Goal: Check status: Check status

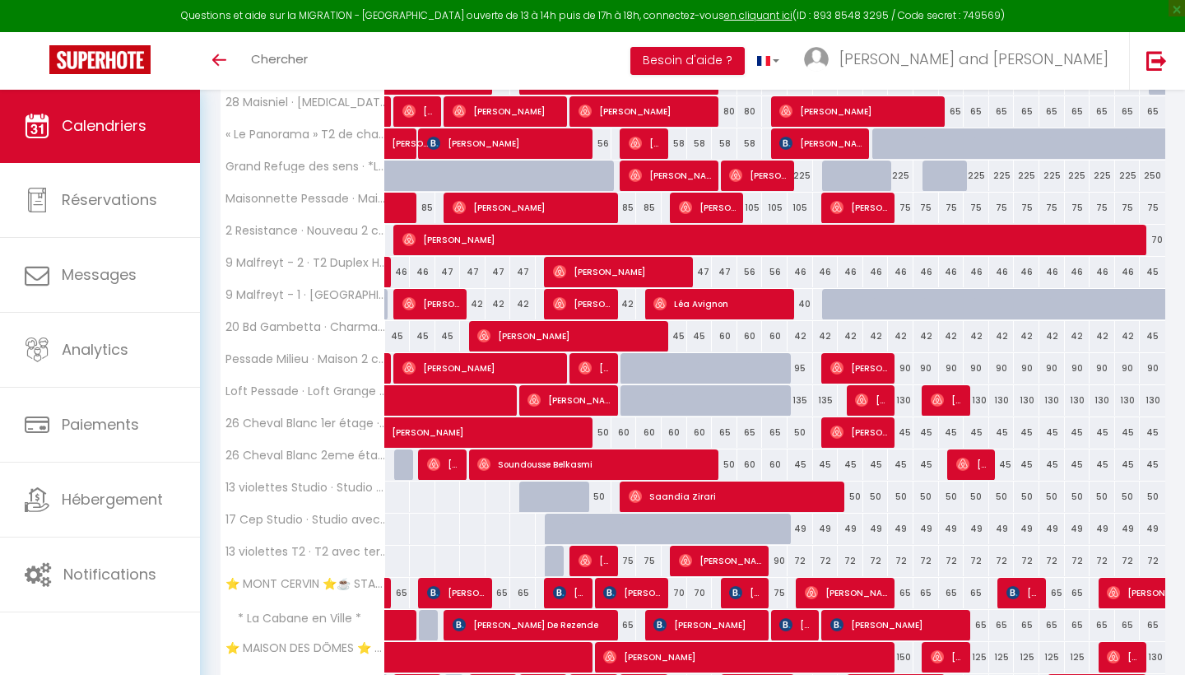
scroll to position [2498, 0]
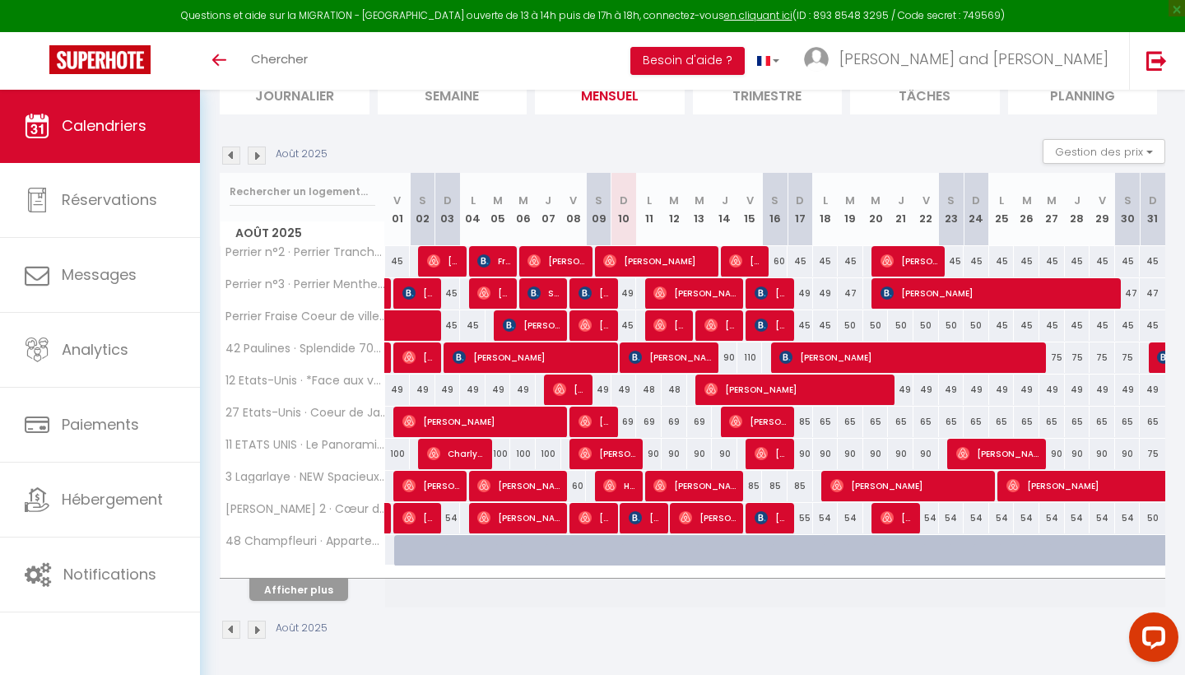
scroll to position [128, 0]
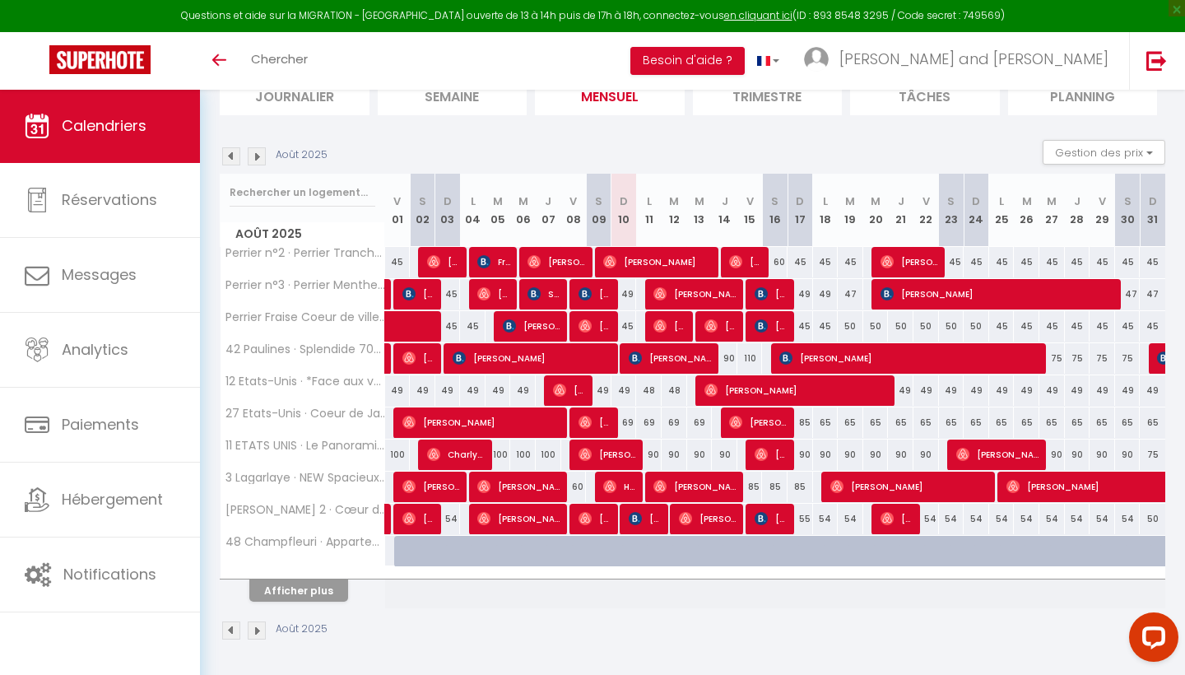
click at [311, 595] on button "Afficher plus" at bounding box center [298, 590] width 99 height 22
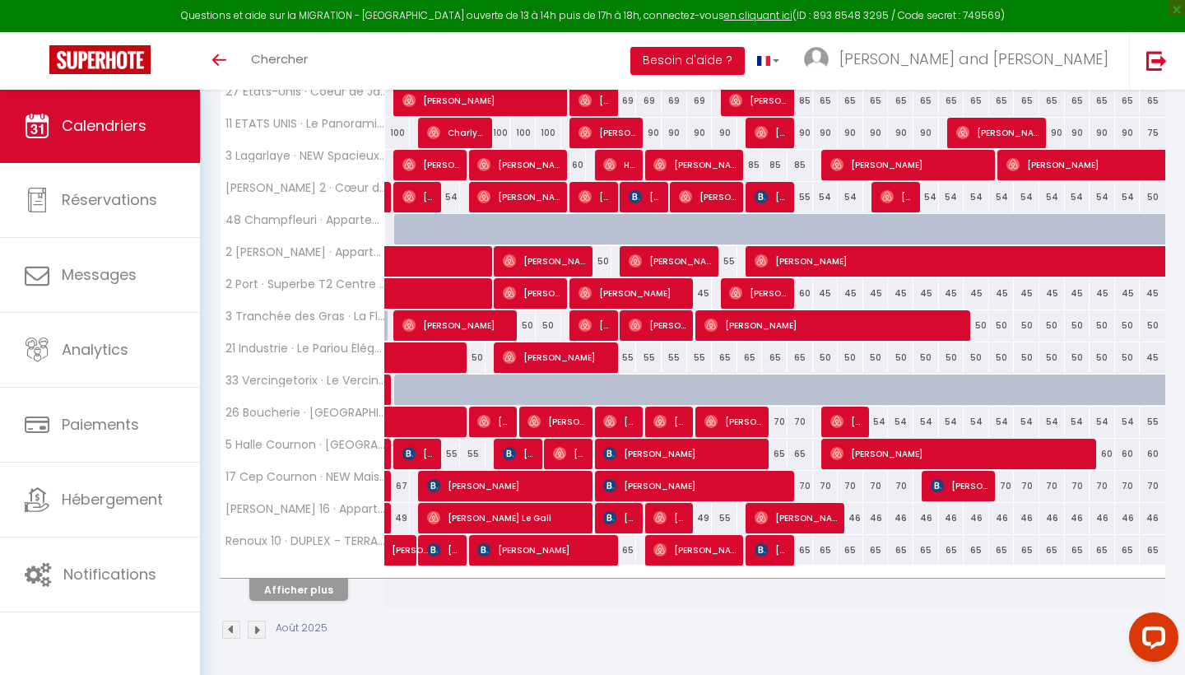
scroll to position [448, 0]
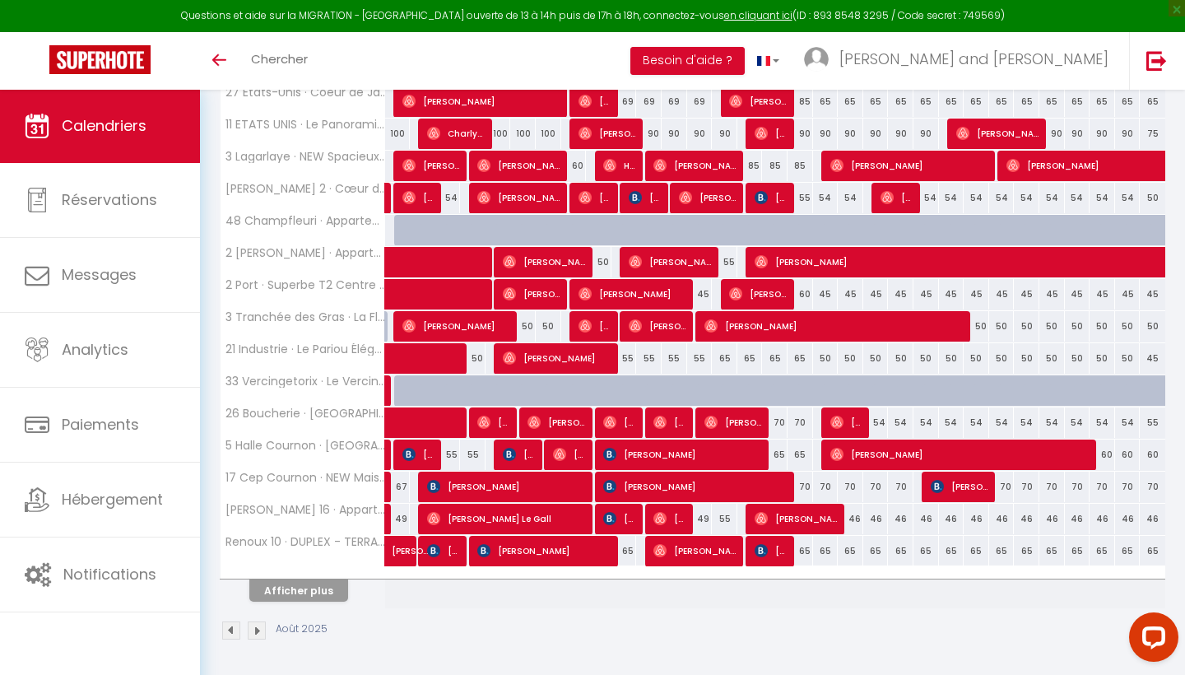
click at [328, 597] on button "Afficher plus" at bounding box center [298, 590] width 99 height 22
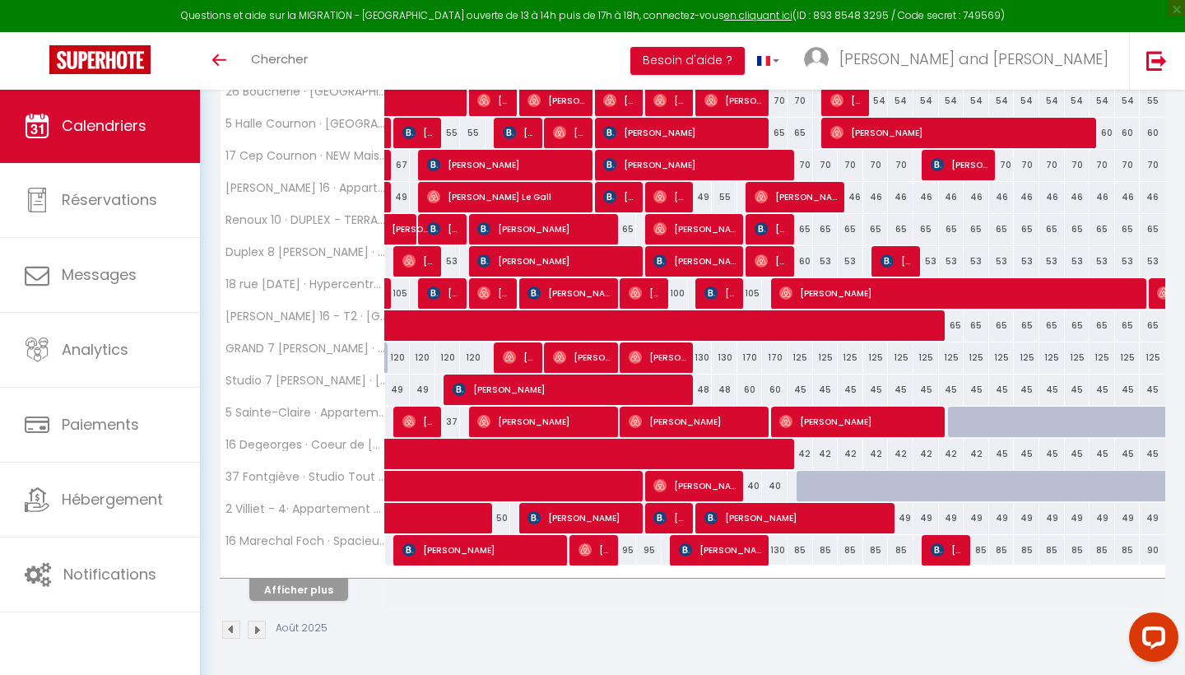
scroll to position [769, 0]
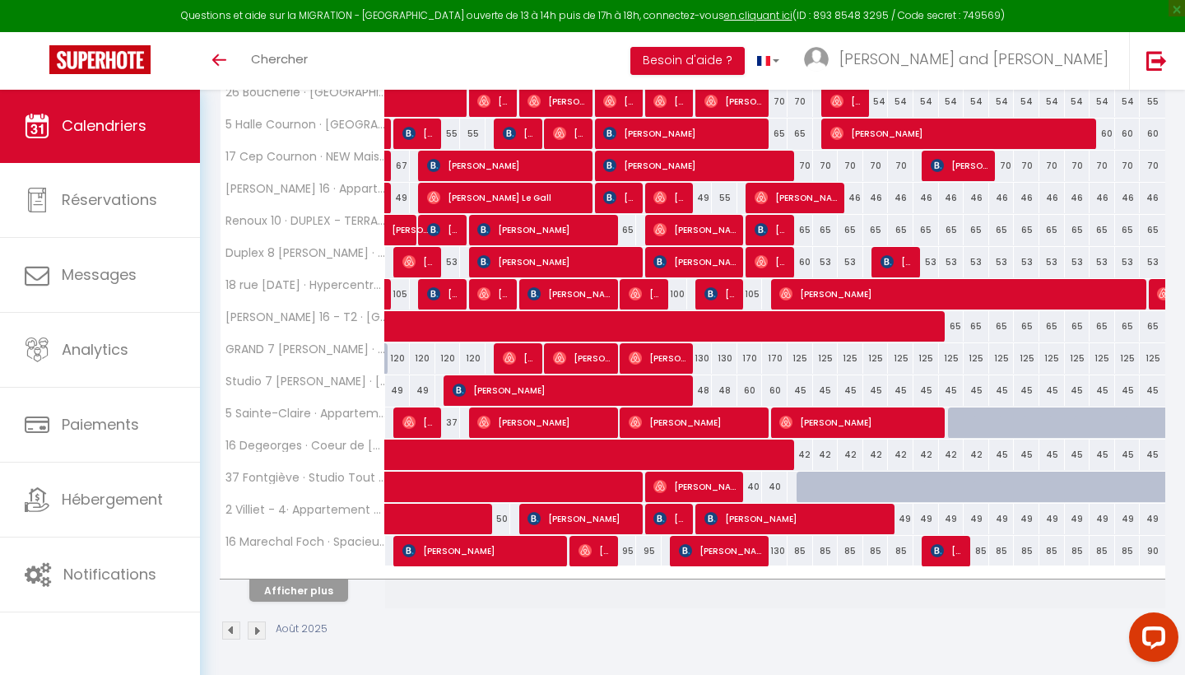
drag, startPoint x: 302, startPoint y: 585, endPoint x: 762, endPoint y: 532, distance: 463.1
click at [301, 585] on button "Afficher plus" at bounding box center [298, 590] width 99 height 22
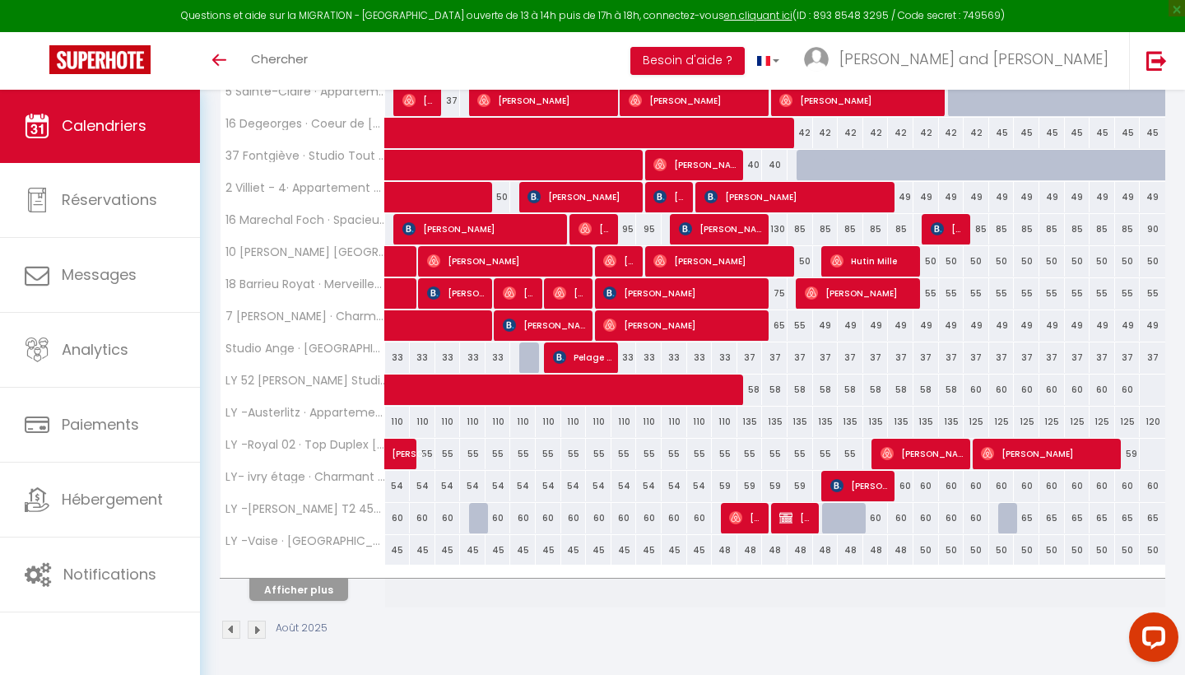
scroll to position [1090, 0]
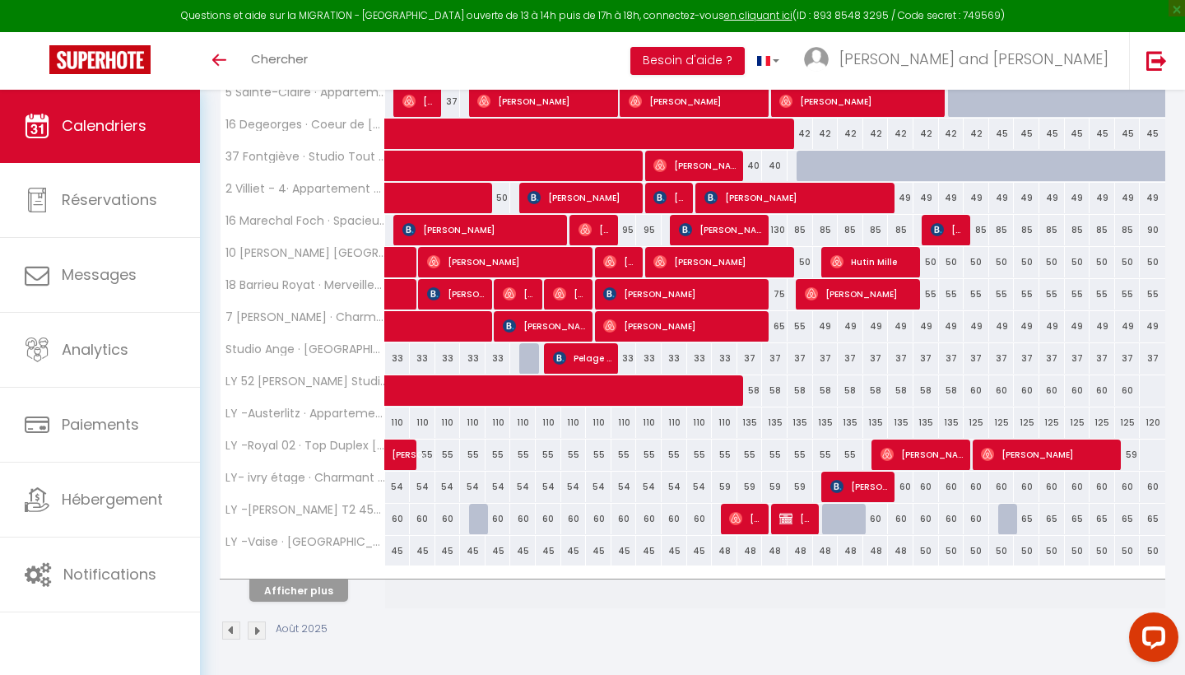
click at [306, 584] on button "Afficher plus" at bounding box center [298, 590] width 99 height 22
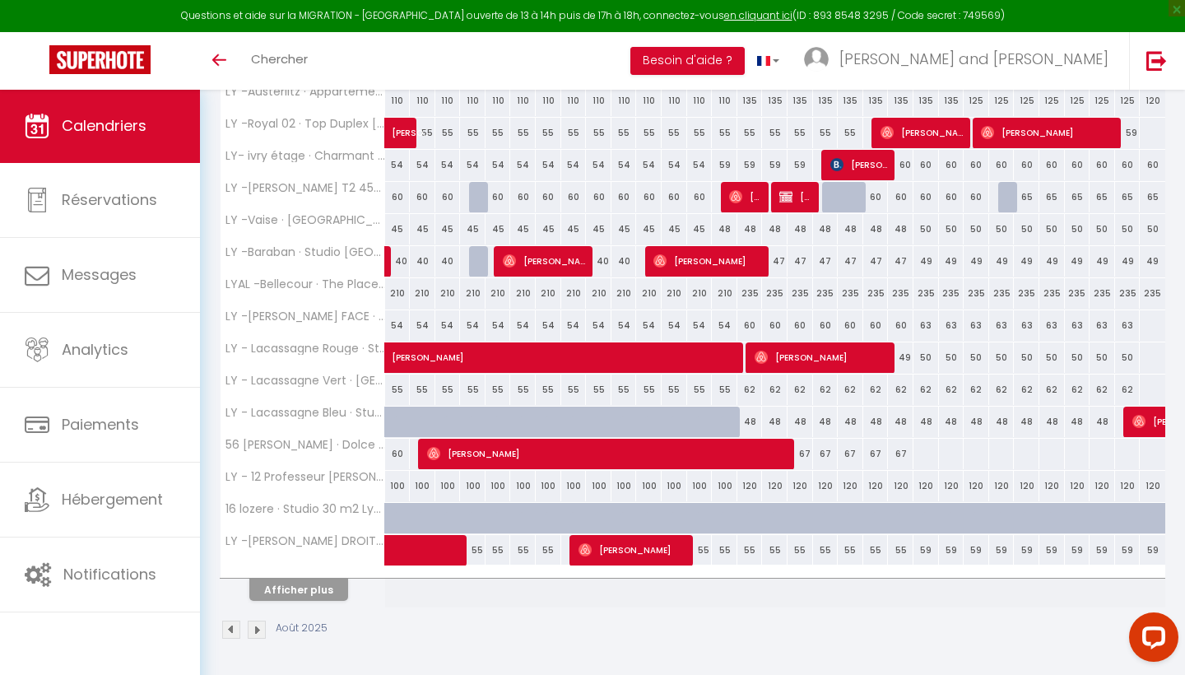
scroll to position [1411, 0]
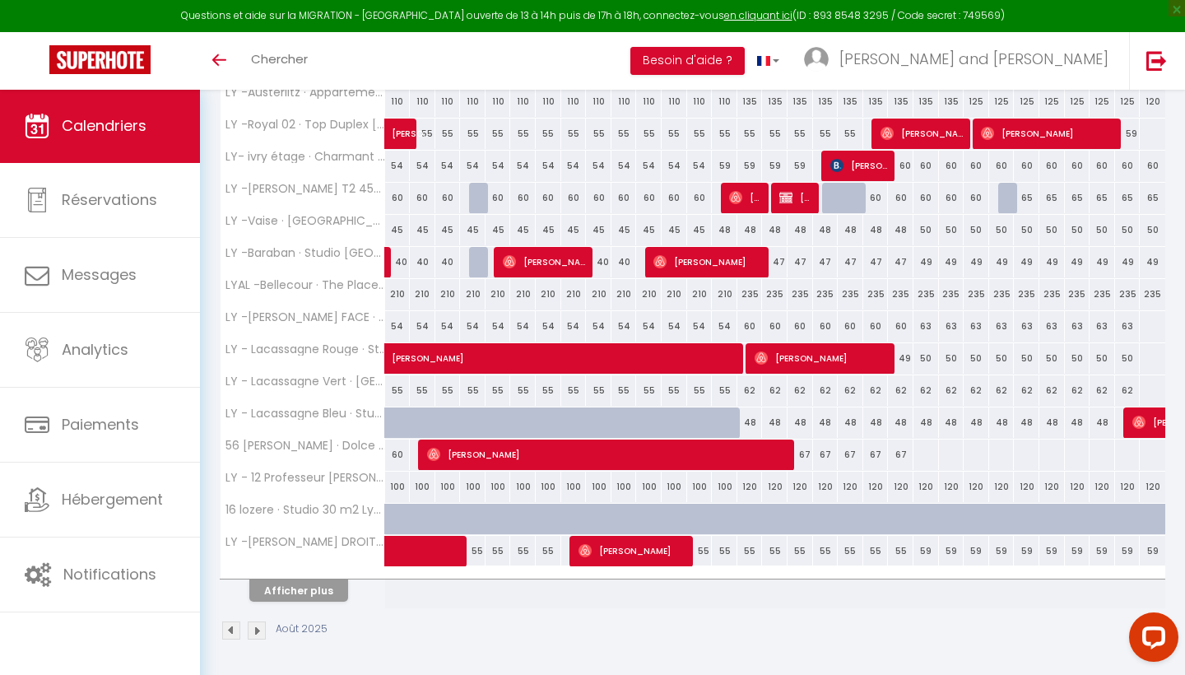
click at [285, 584] on button "Afficher plus" at bounding box center [298, 590] width 99 height 22
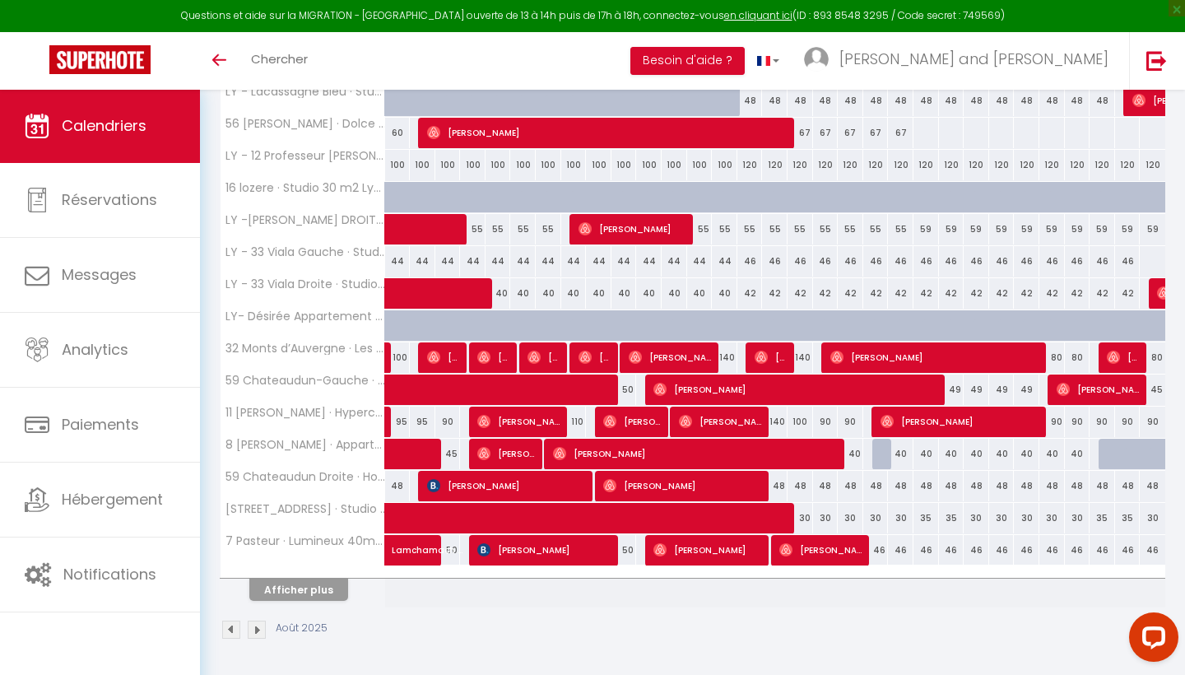
scroll to position [1732, 0]
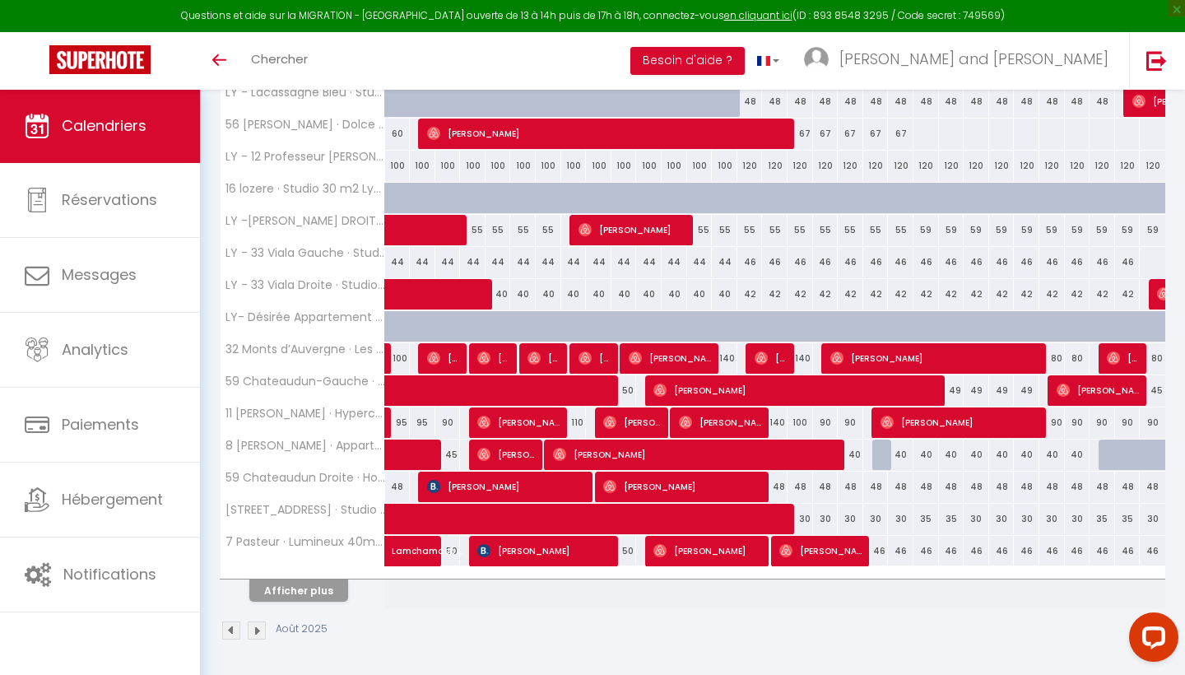
click at [296, 591] on button "Afficher plus" at bounding box center [298, 590] width 99 height 22
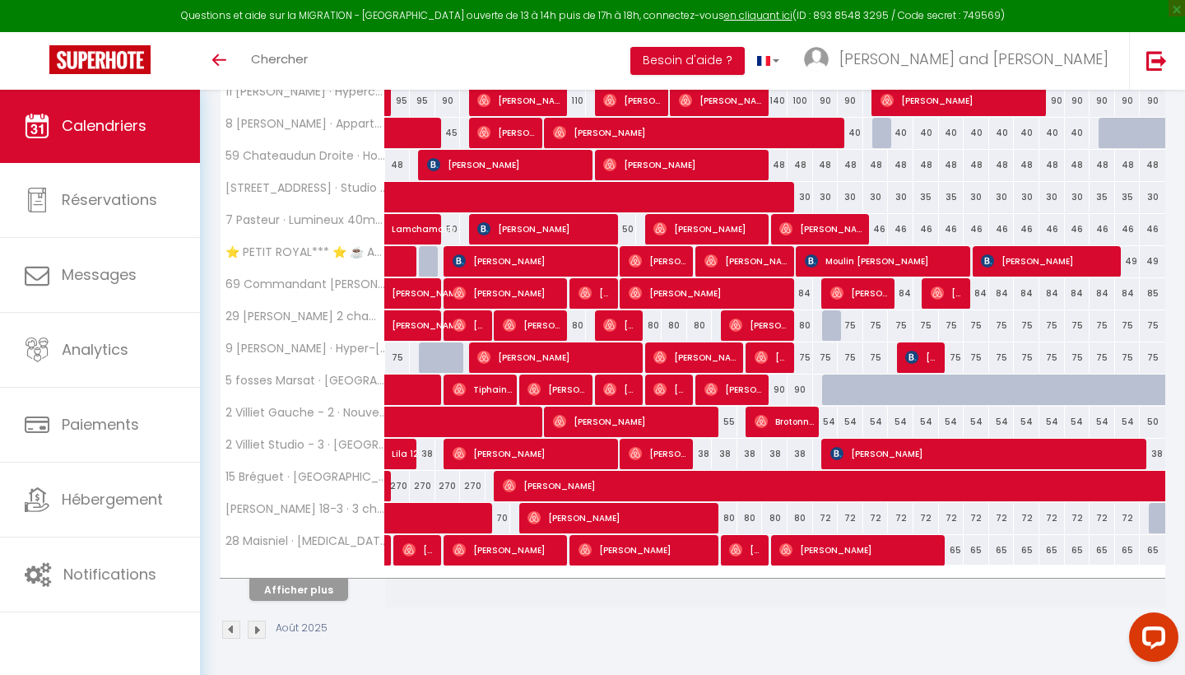
scroll to position [2053, 0]
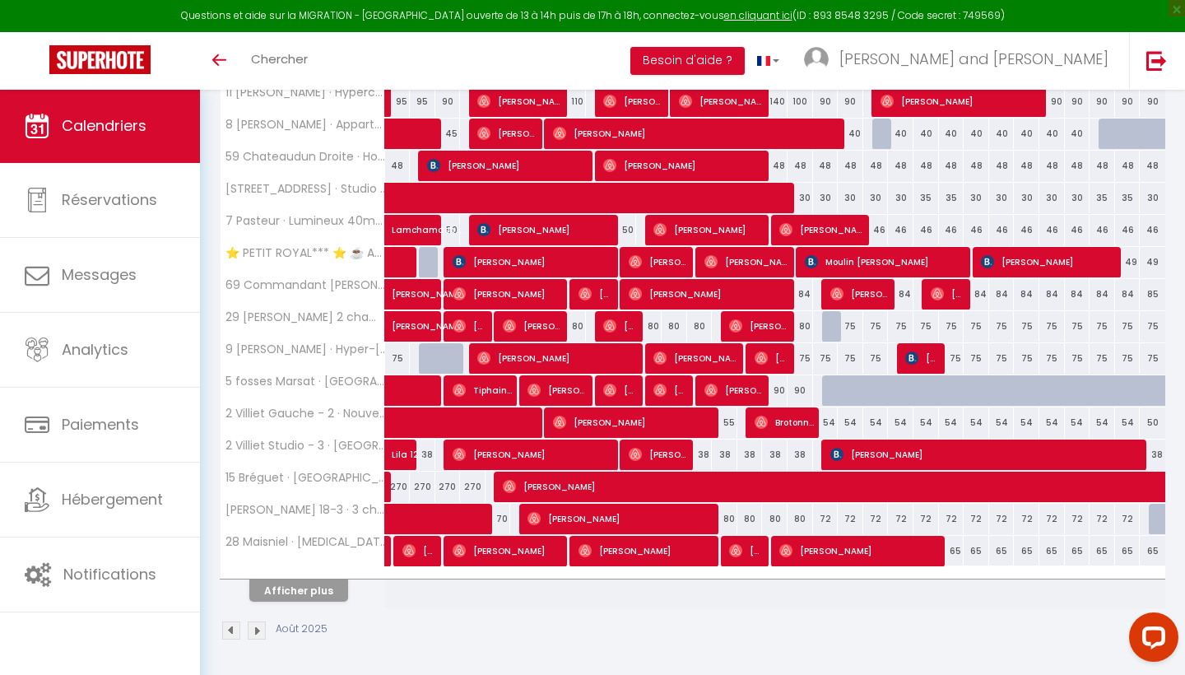
click at [328, 598] on button "Afficher plus" at bounding box center [298, 590] width 99 height 22
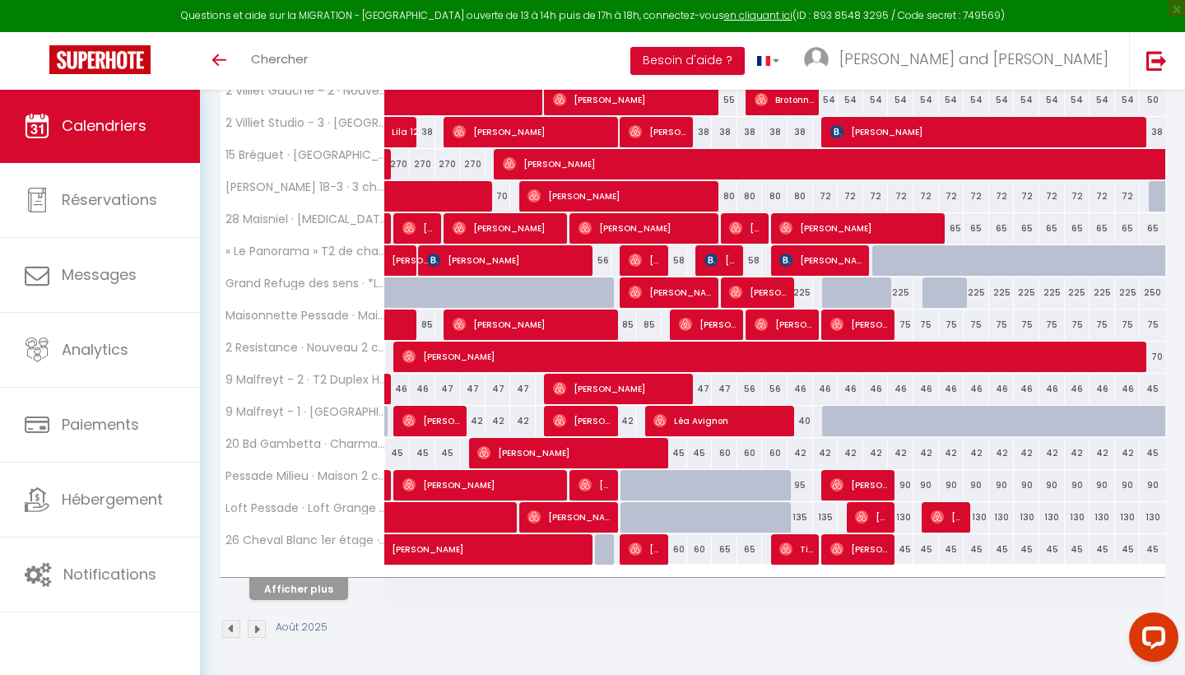
scroll to position [2374, 0]
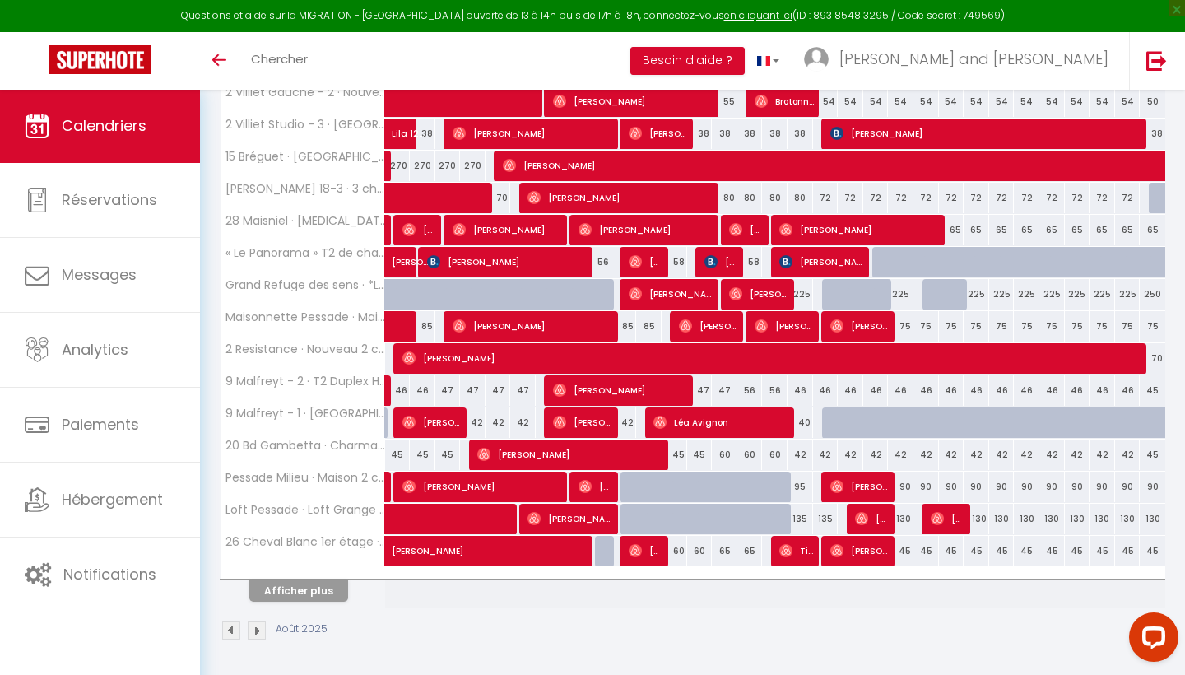
click at [314, 592] on button "Afficher plus" at bounding box center [298, 590] width 99 height 22
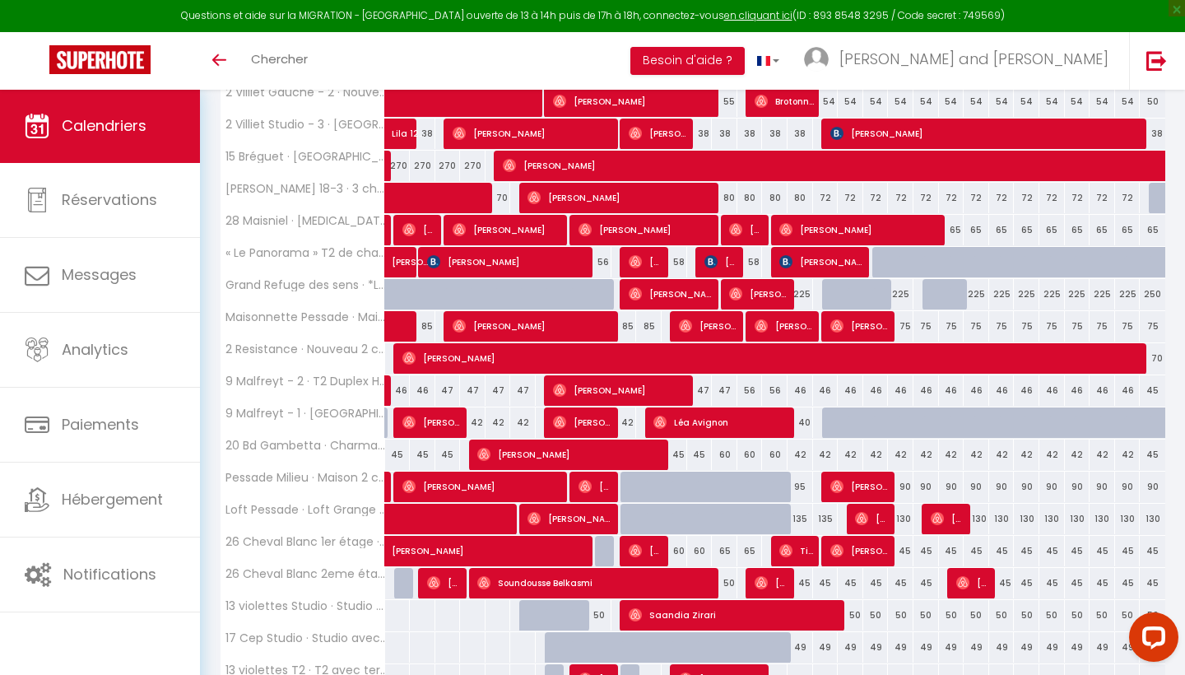
select select
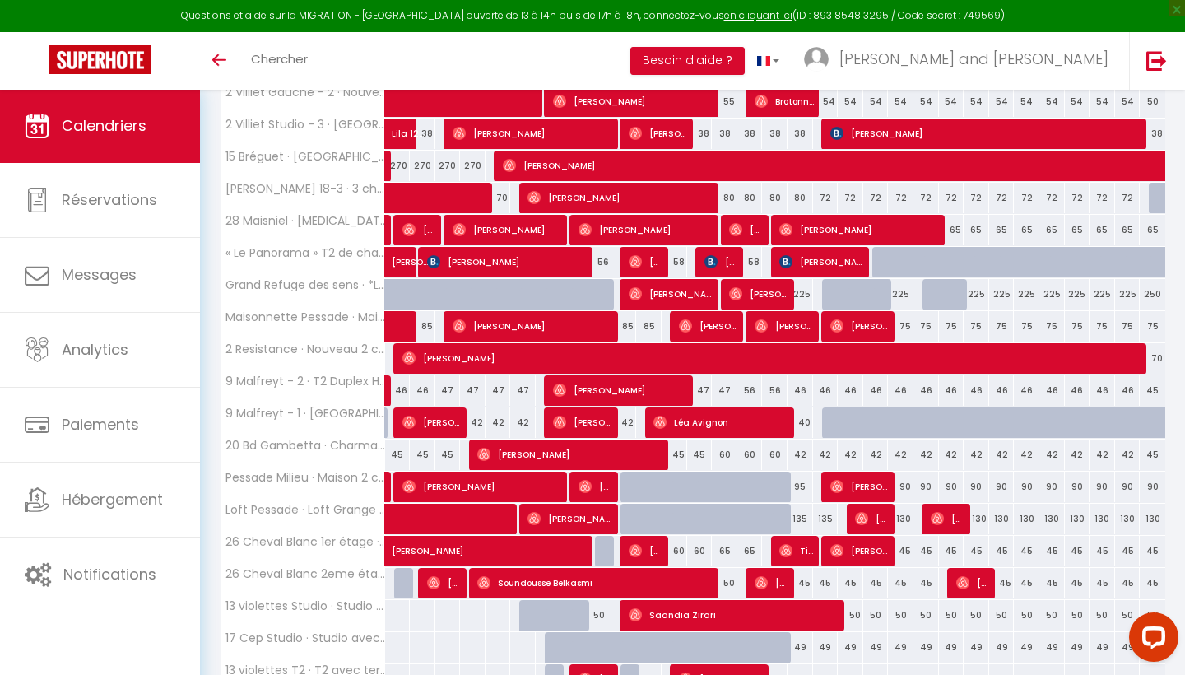
select select
click at [649, 550] on span "Fissal Ikaabouni" at bounding box center [646, 550] width 34 height 31
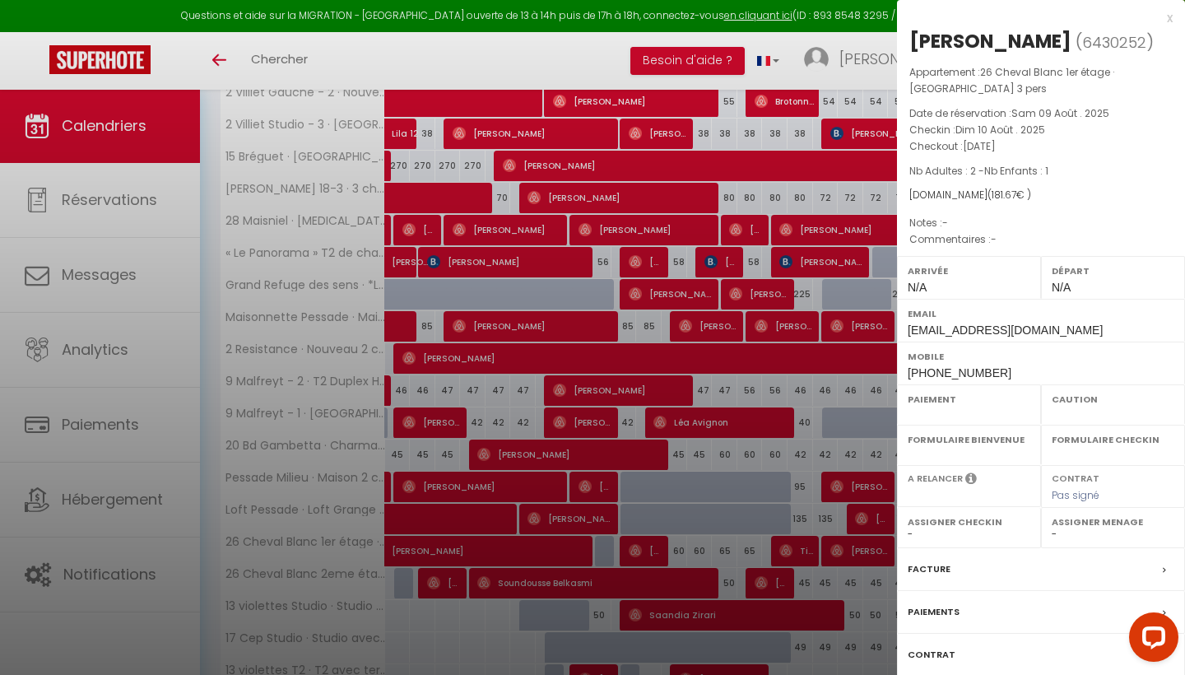
select select "OK"
select select "0"
select select "1"
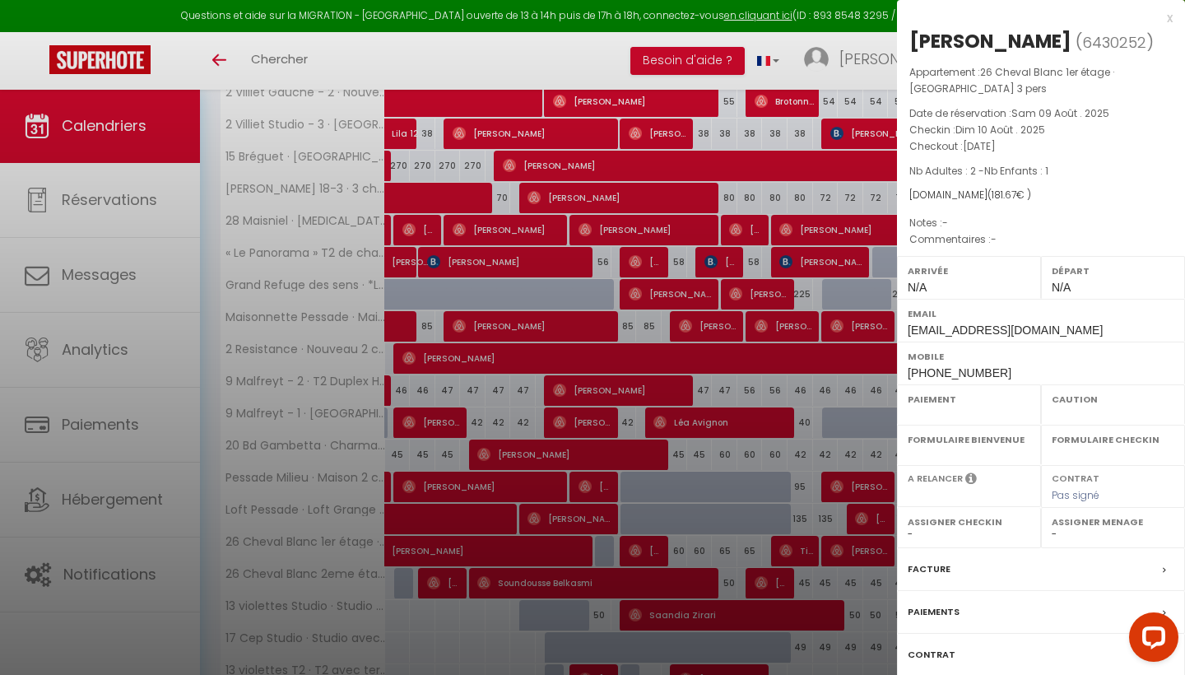
select select
